Goal: Transaction & Acquisition: Purchase product/service

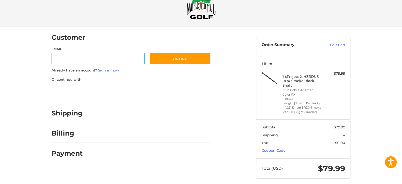
scroll to position [20, 0]
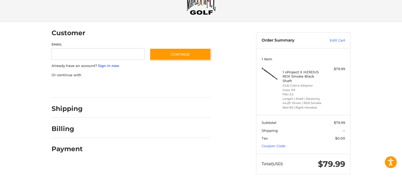
click at [104, 64] on link "Sign in now" at bounding box center [108, 66] width 21 height 4
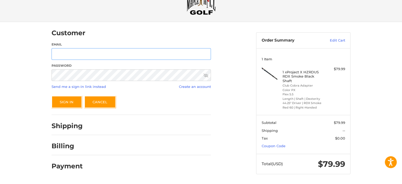
type input "**********"
click at [102, 58] on input "**********" at bounding box center [132, 54] width 160 height 12
click at [62, 105] on button "Sign In" at bounding box center [67, 102] width 30 height 12
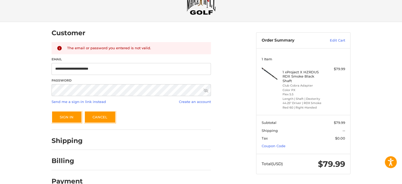
click at [207, 92] on icon at bounding box center [206, 90] width 5 height 5
click at [42, 107] on div "**********" at bounding box center [201, 108] width 402 height 173
click at [69, 102] on link "Send me a sign-in link instead" at bounding box center [79, 101] width 55 height 4
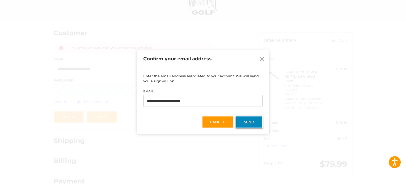
click at [246, 119] on button "Send" at bounding box center [249, 122] width 27 height 12
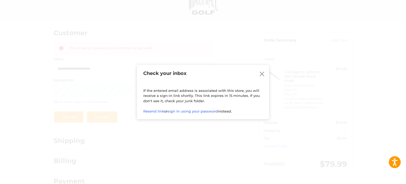
click at [150, 114] on p "Resend link or sign in using your password instead." at bounding box center [202, 111] width 119 height 5
click at [149, 111] on link "Resend link" at bounding box center [153, 111] width 21 height 4
click at [260, 76] on icon at bounding box center [262, 73] width 5 height 5
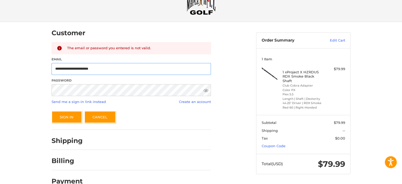
click at [119, 65] on input "**********" at bounding box center [132, 69] width 160 height 12
click at [65, 116] on button "Sign In" at bounding box center [67, 117] width 30 height 12
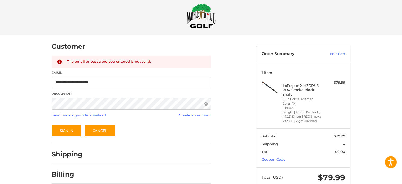
scroll to position [0, 0]
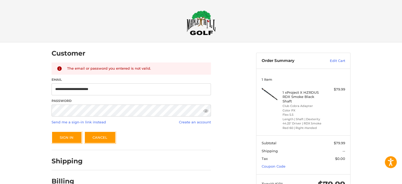
click at [200, 26] on img at bounding box center [201, 22] width 29 height 25
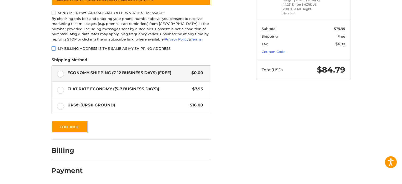
scroll to position [116, 0]
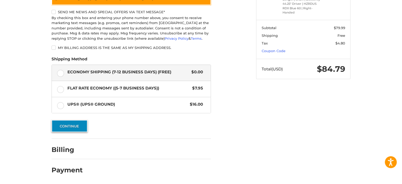
click at [57, 125] on button "Continue" at bounding box center [70, 126] width 36 height 12
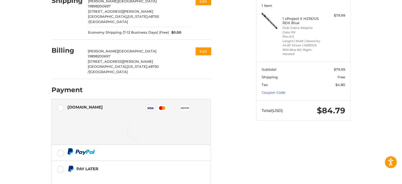
scroll to position [114, 0]
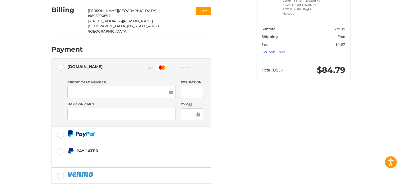
click at [31, 107] on div "Customer [EMAIL_ADDRESS][DOMAIN_NAME] Sign Out Shipping [PERSON_NAME] 198982006…" at bounding box center [201, 72] width 402 height 288
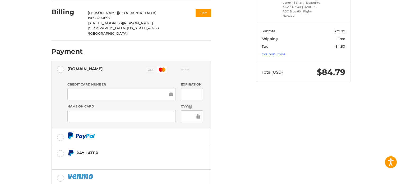
scroll to position [137, 0]
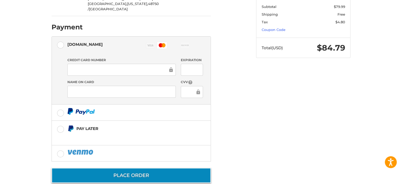
click at [94, 168] on button "Place Order" at bounding box center [132, 175] width 160 height 15
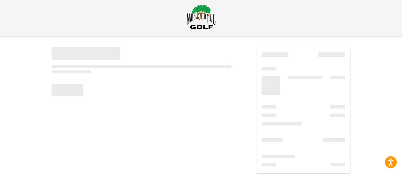
scroll to position [6, 0]
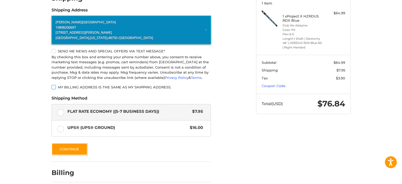
scroll to position [100, 0]
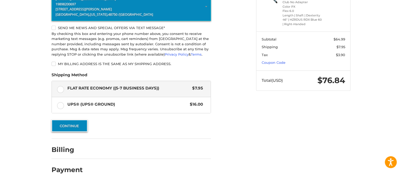
click at [71, 127] on button "Continue" at bounding box center [70, 126] width 36 height 12
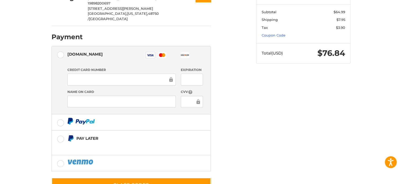
scroll to position [137, 0]
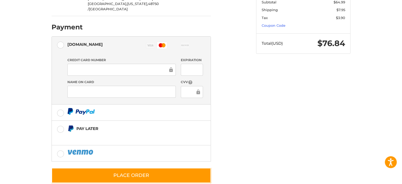
click at [29, 90] on div "Customer 2003cobrathomas@gmail.com Sign Out Shipping Thomas York 19898200697 66…" at bounding box center [201, 50] width 402 height 288
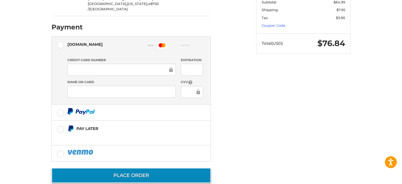
click at [93, 168] on button "Place Order" at bounding box center [132, 175] width 160 height 15
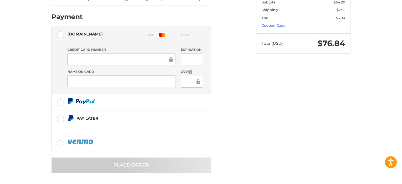
scroll to position [6, 0]
